Goal: Navigation & Orientation: Go to known website

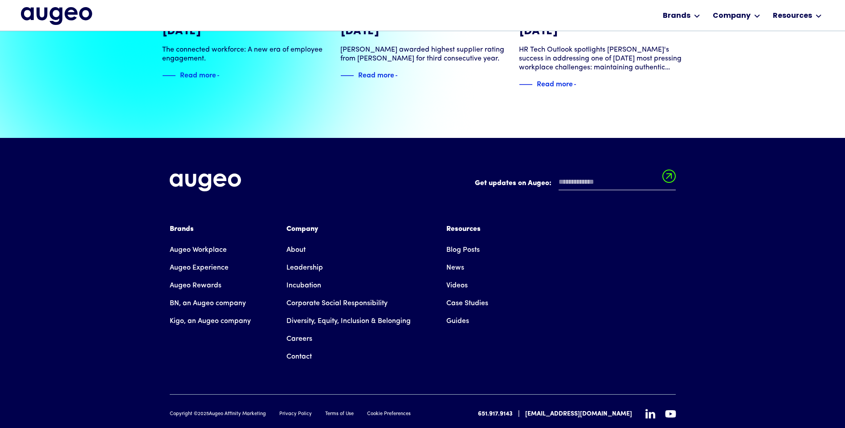
scroll to position [2038, 0]
